Goal: Information Seeking & Learning: Learn about a topic

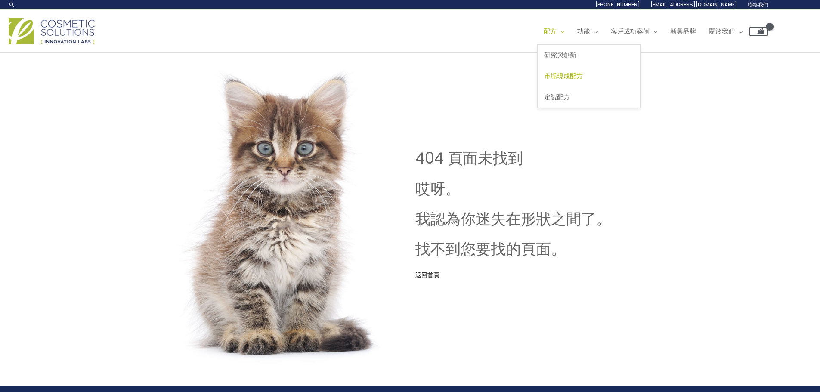
click at [544, 80] on font "市場現成配方" at bounding box center [563, 75] width 39 height 9
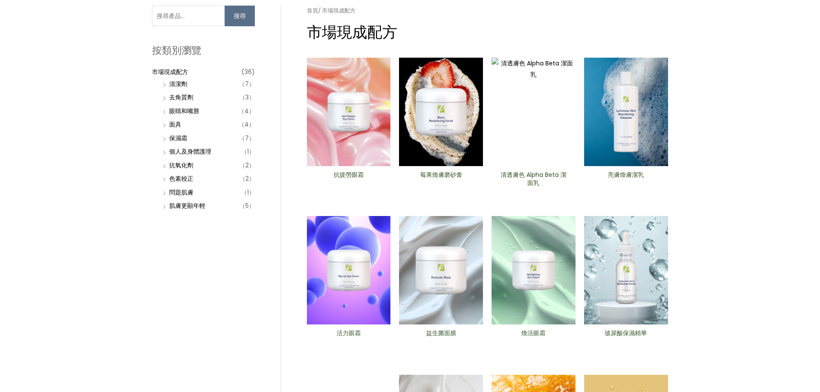
scroll to position [129, 0]
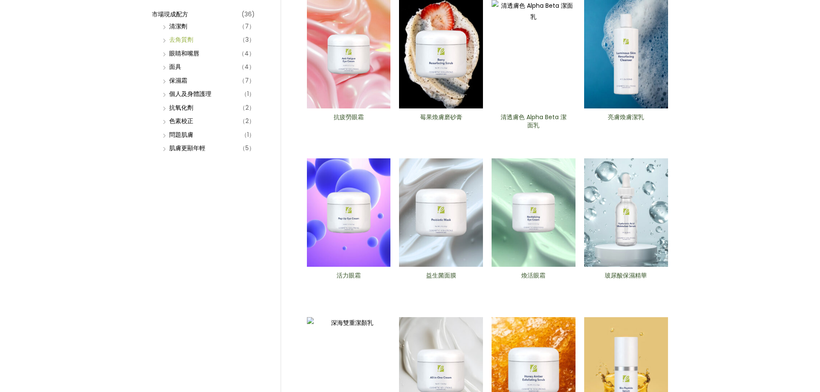
click at [186, 44] on font "去角質劑" at bounding box center [181, 39] width 24 height 9
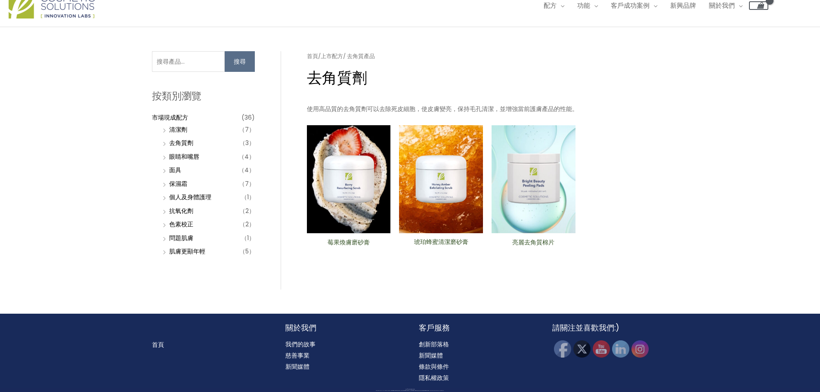
scroll to position [129, 0]
click at [187, 125] on font "清潔劑" at bounding box center [178, 129] width 18 height 9
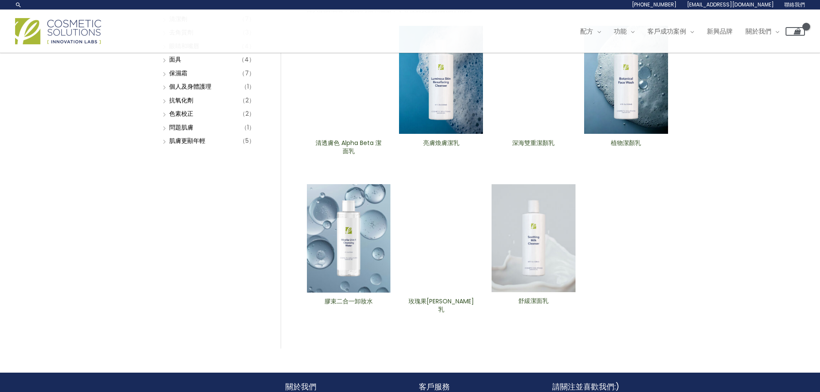
scroll to position [129, 0]
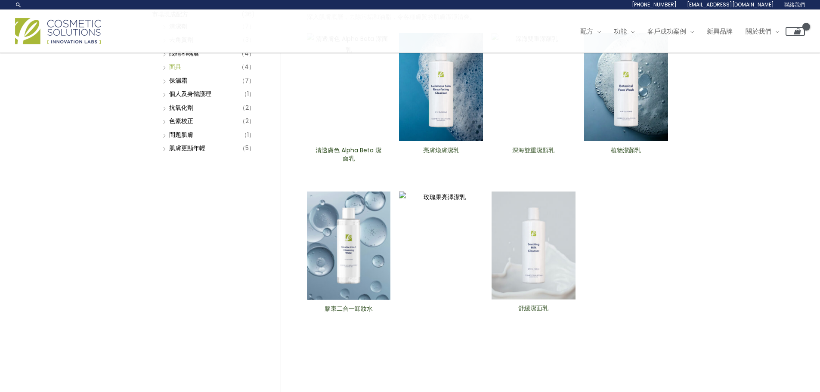
click at [177, 71] on font "面具" at bounding box center [175, 66] width 12 height 9
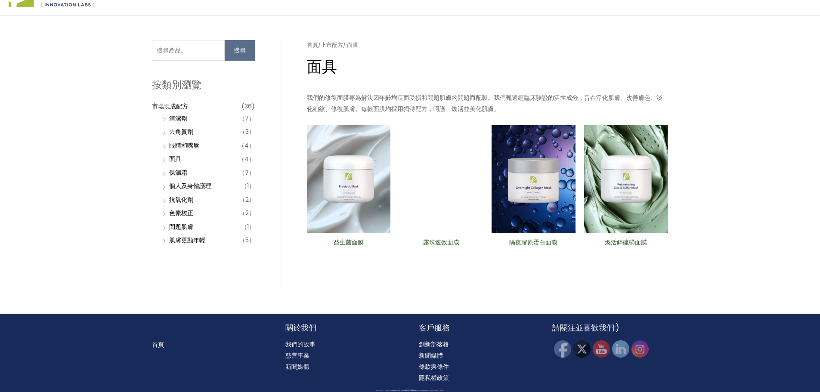
scroll to position [129, 0]
click at [653, 244] on h2 "煥活鋅硫磺面膜" at bounding box center [625, 246] width 69 height 16
click at [187, 168] on font "保濕霜" at bounding box center [178, 172] width 18 height 9
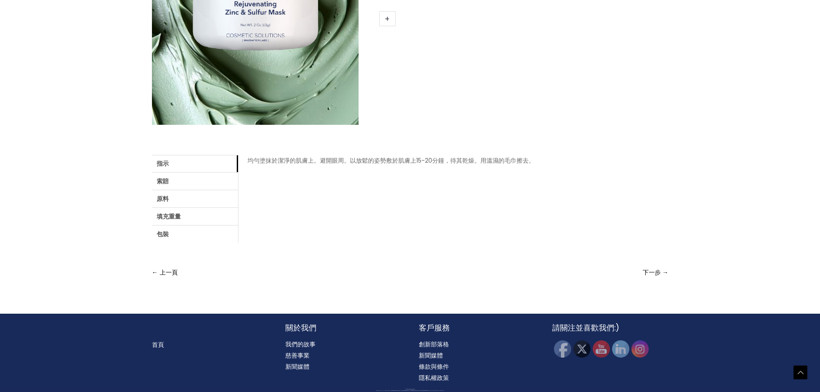
scroll to position [258, 0]
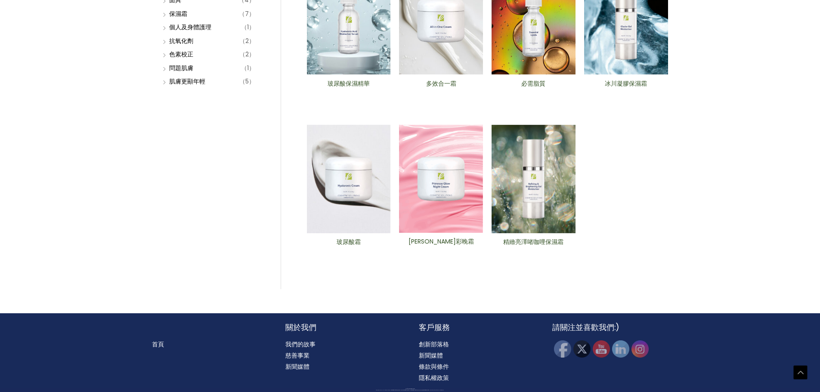
scroll to position [301, 0]
click at [193, 72] on font "問題肌膚" at bounding box center [181, 68] width 24 height 9
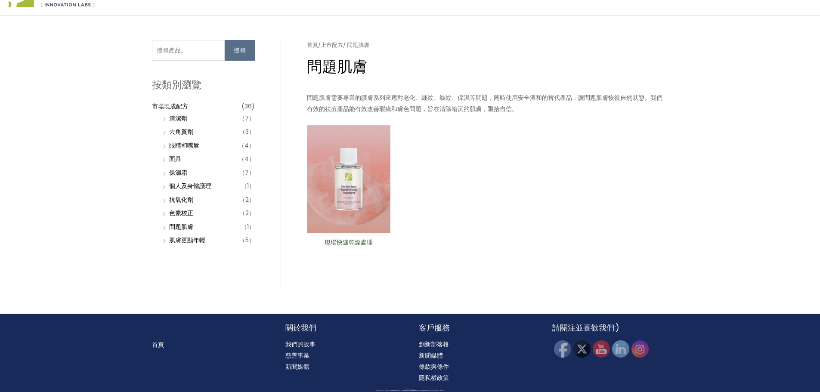
scroll to position [129, 0]
click at [197, 244] on font "肌膚更顯年輕" at bounding box center [187, 240] width 36 height 9
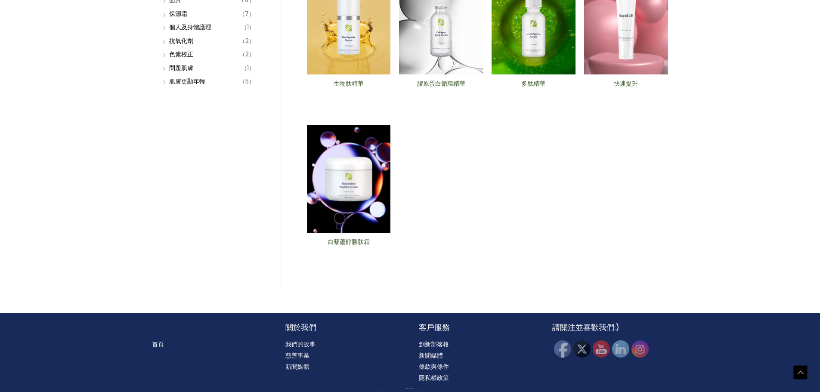
scroll to position [215, 0]
click at [347, 88] on font "生物肽精華" at bounding box center [349, 83] width 30 height 9
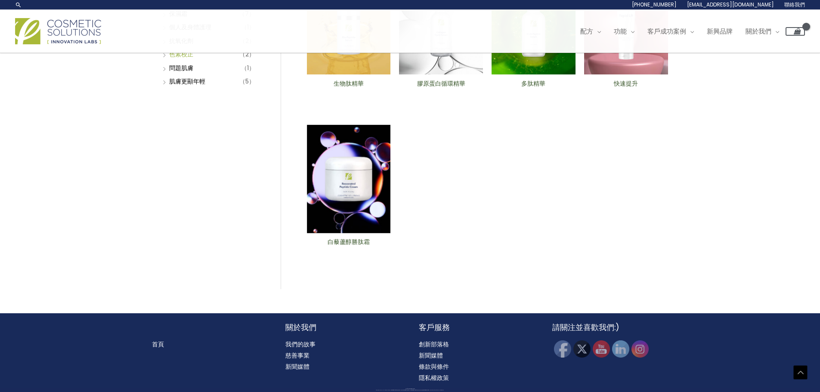
click at [192, 59] on font "色素校正" at bounding box center [181, 54] width 24 height 9
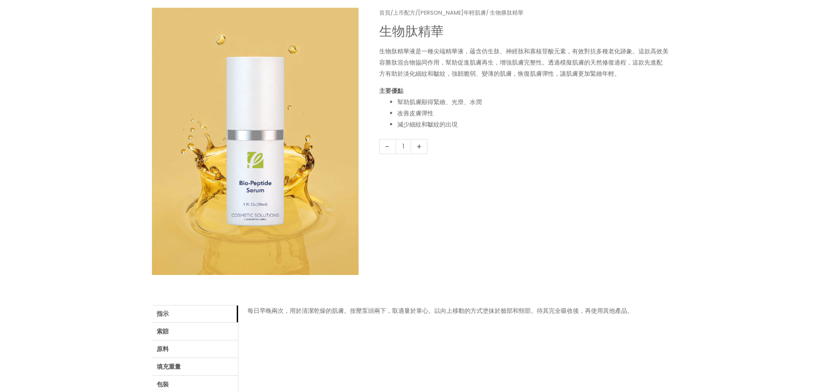
scroll to position [129, 0]
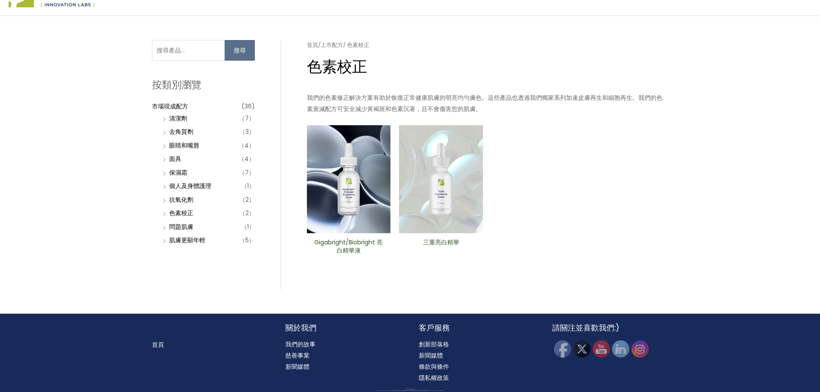
scroll to position [86, 0]
click at [345, 255] on font "Gigabright/Biobright 亮白精華液" at bounding box center [348, 246] width 68 height 17
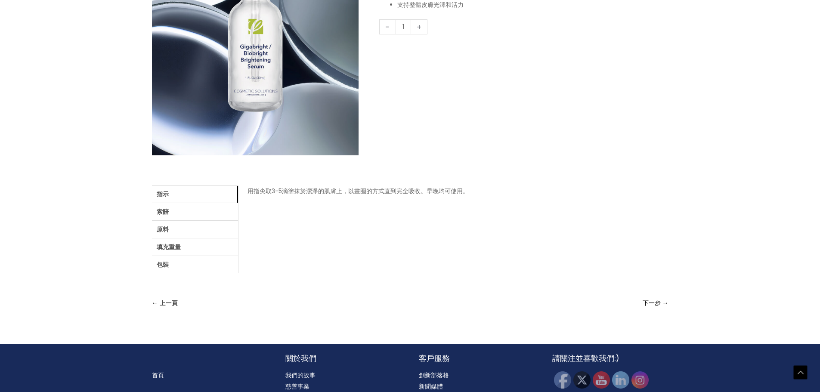
scroll to position [215, 0]
click at [178, 238] on link "原料" at bounding box center [195, 228] width 86 height 17
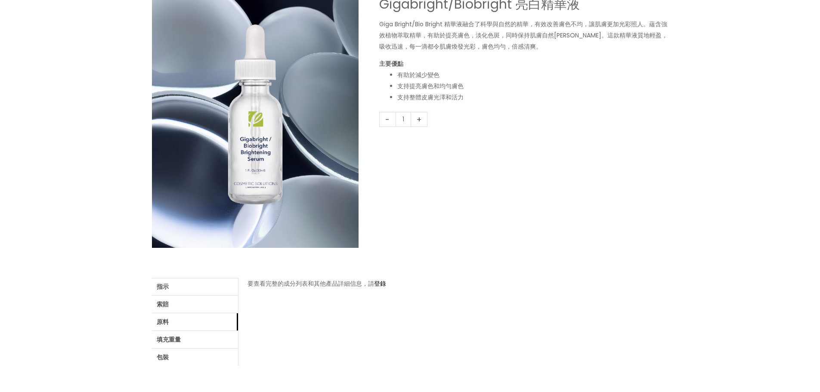
scroll to position [86, 0]
